Goal: Information Seeking & Learning: Learn about a topic

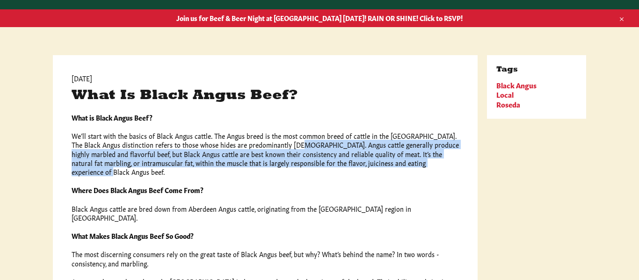
drag, startPoint x: 278, startPoint y: 143, endPoint x: 445, endPoint y: 166, distance: 169.0
click at [445, 166] on p "We’ll start with the basics of Black Angus cattle. The Angus breed is the most …" at bounding box center [265, 153] width 387 height 45
copy p "Angus cattle generally produce highly marbled and flavorful beef, but Black Ang…"
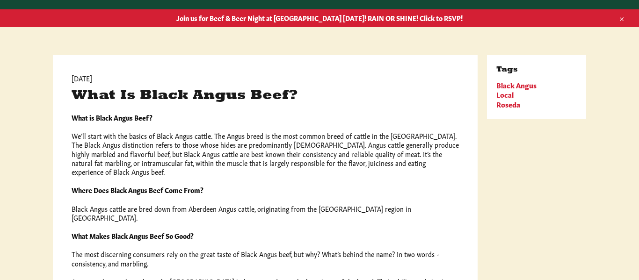
drag, startPoint x: 277, startPoint y: 146, endPoint x: 375, endPoint y: 177, distance: 103.1
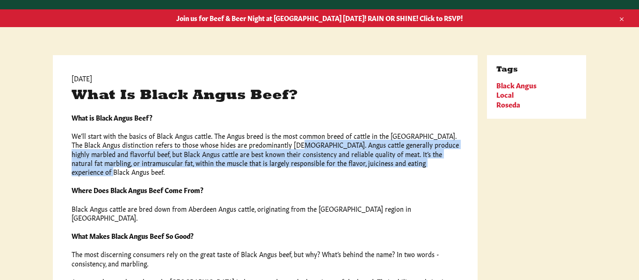
drag, startPoint x: 278, startPoint y: 145, endPoint x: 446, endPoint y: 159, distance: 168.0
click at [446, 159] on p "We’ll start with the basics of Black Angus cattle. The Angus breed is the most …" at bounding box center [265, 153] width 387 height 45
copy p "Angus cattle generally produce highly marbled and flavorful beef, but Black Ang…"
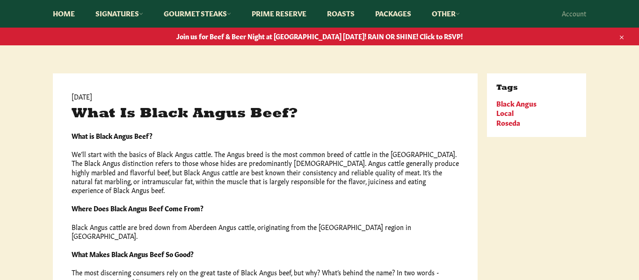
scroll to position [86, 0]
